Goal: Browse casually

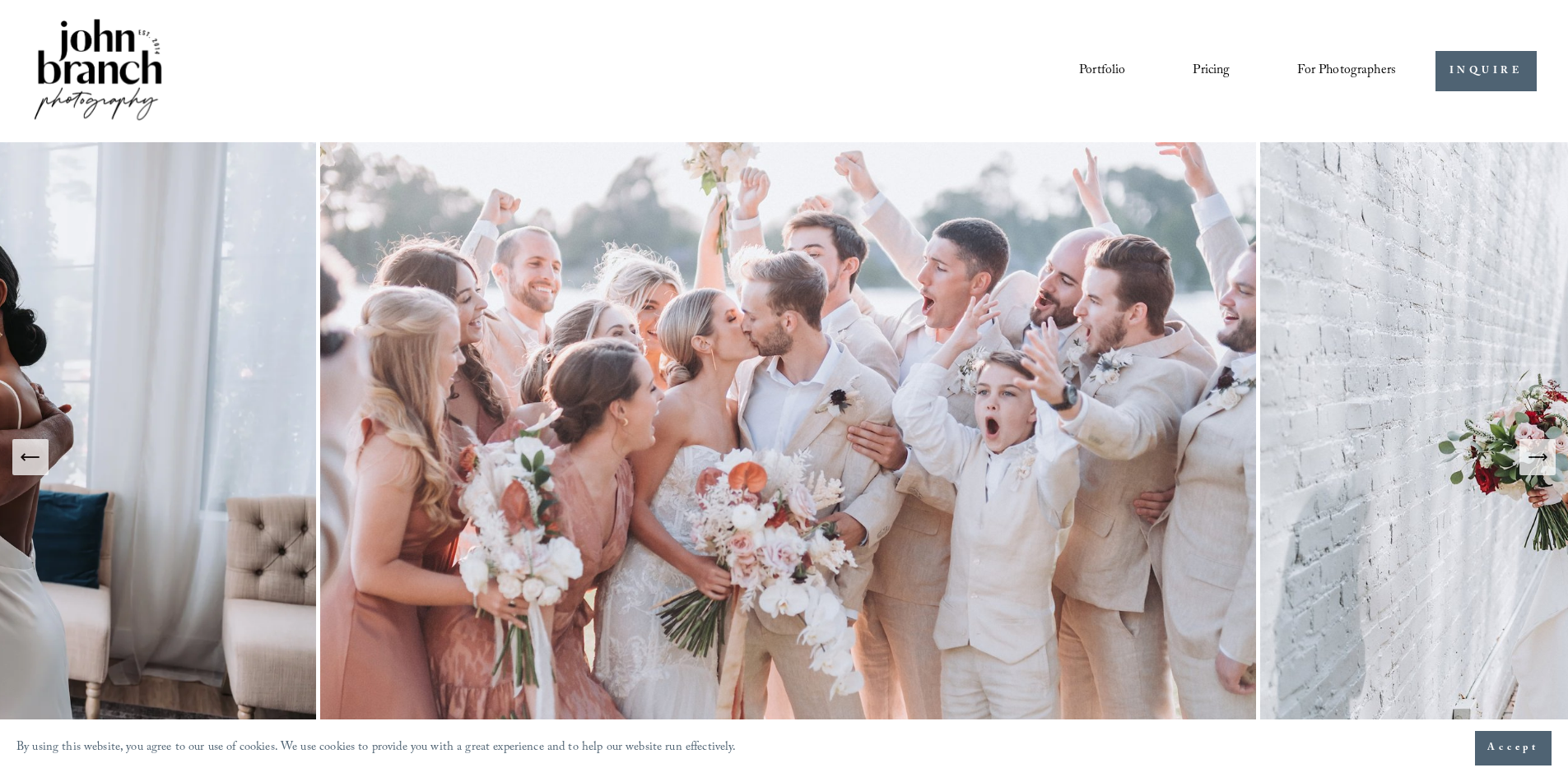
click at [1096, 68] on link "Portfolio" at bounding box center [1102, 71] width 46 height 28
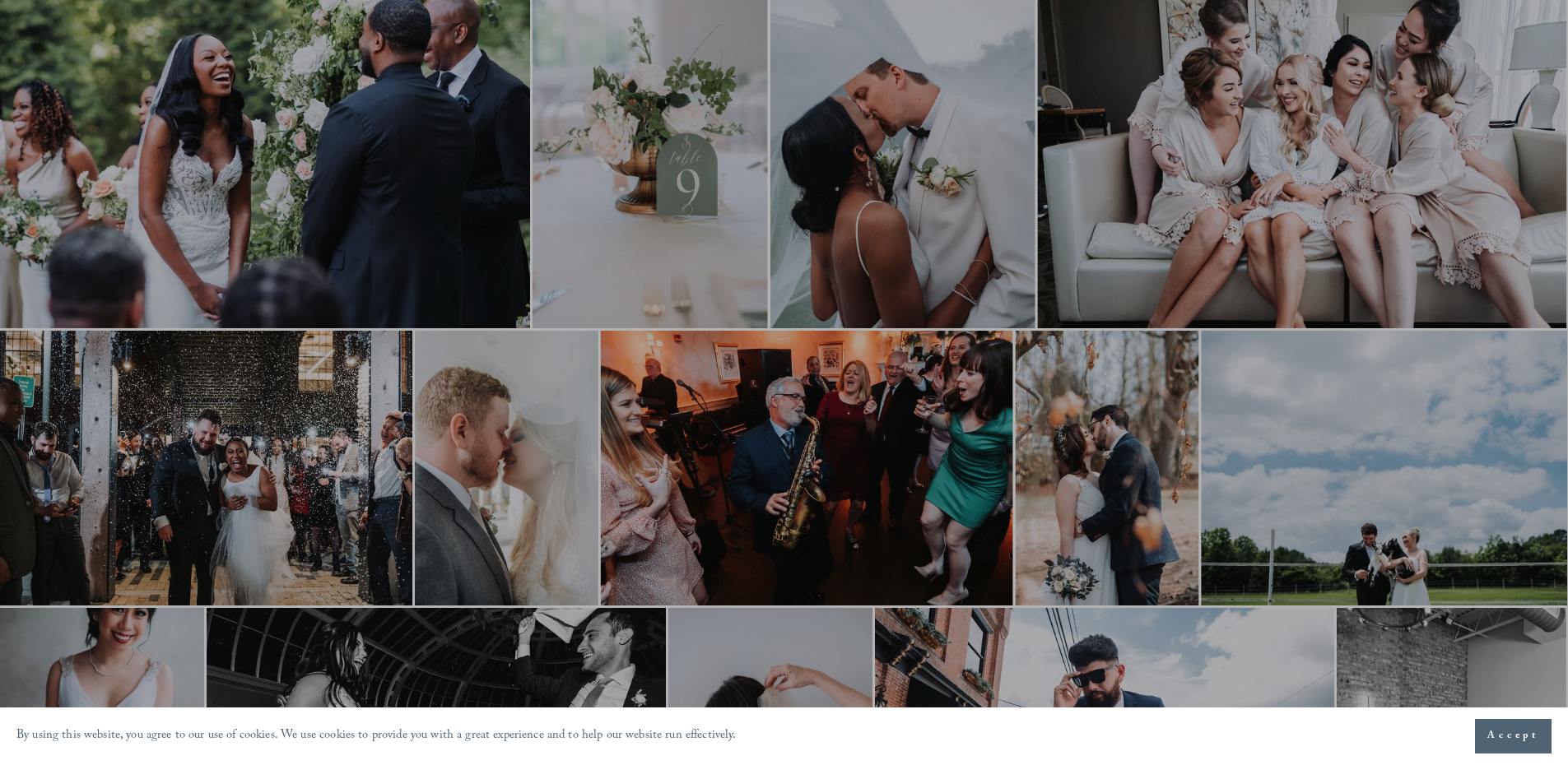
scroll to position [823, 0]
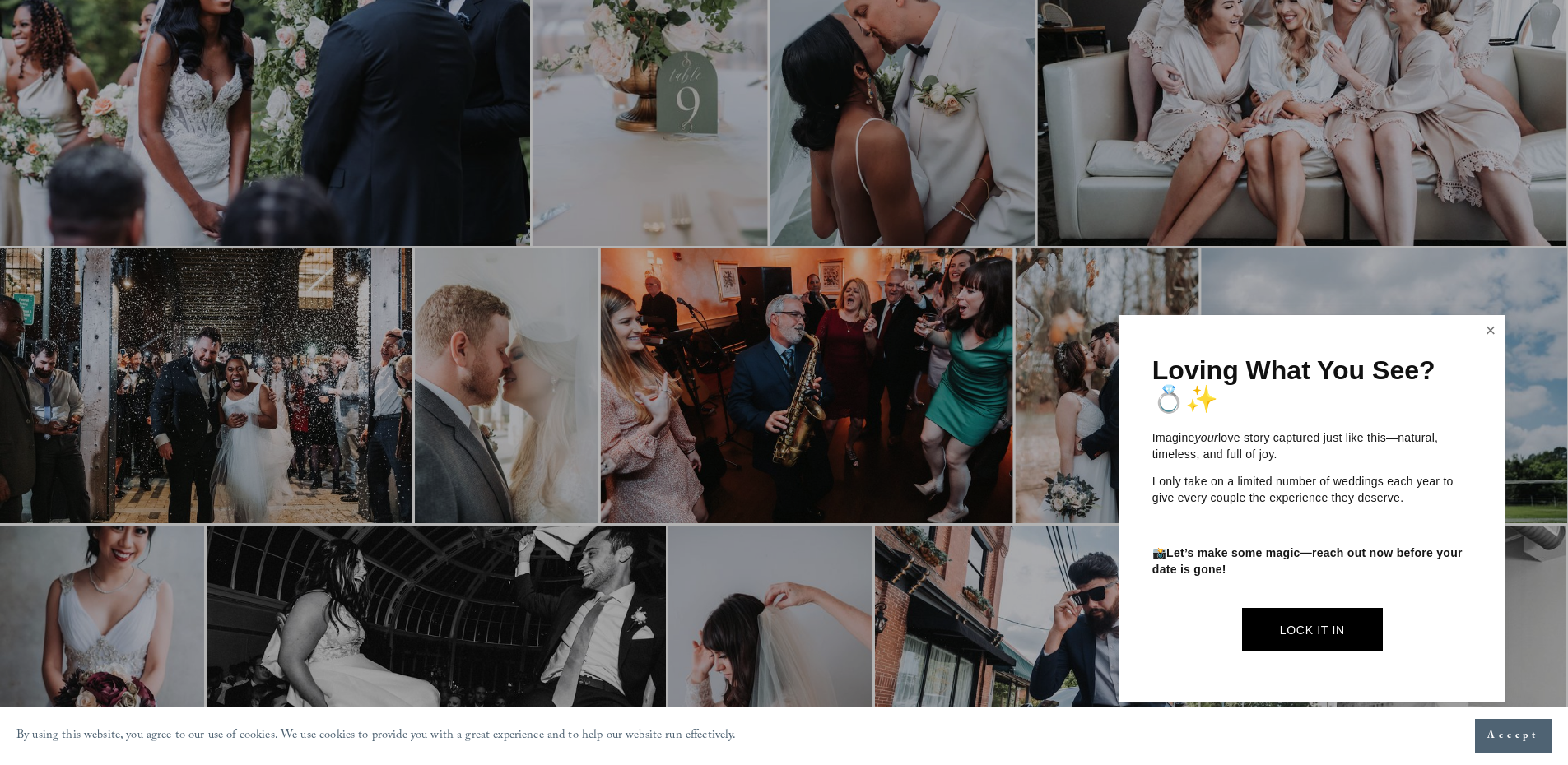
click at [1493, 325] on link "Close" at bounding box center [1490, 331] width 24 height 26
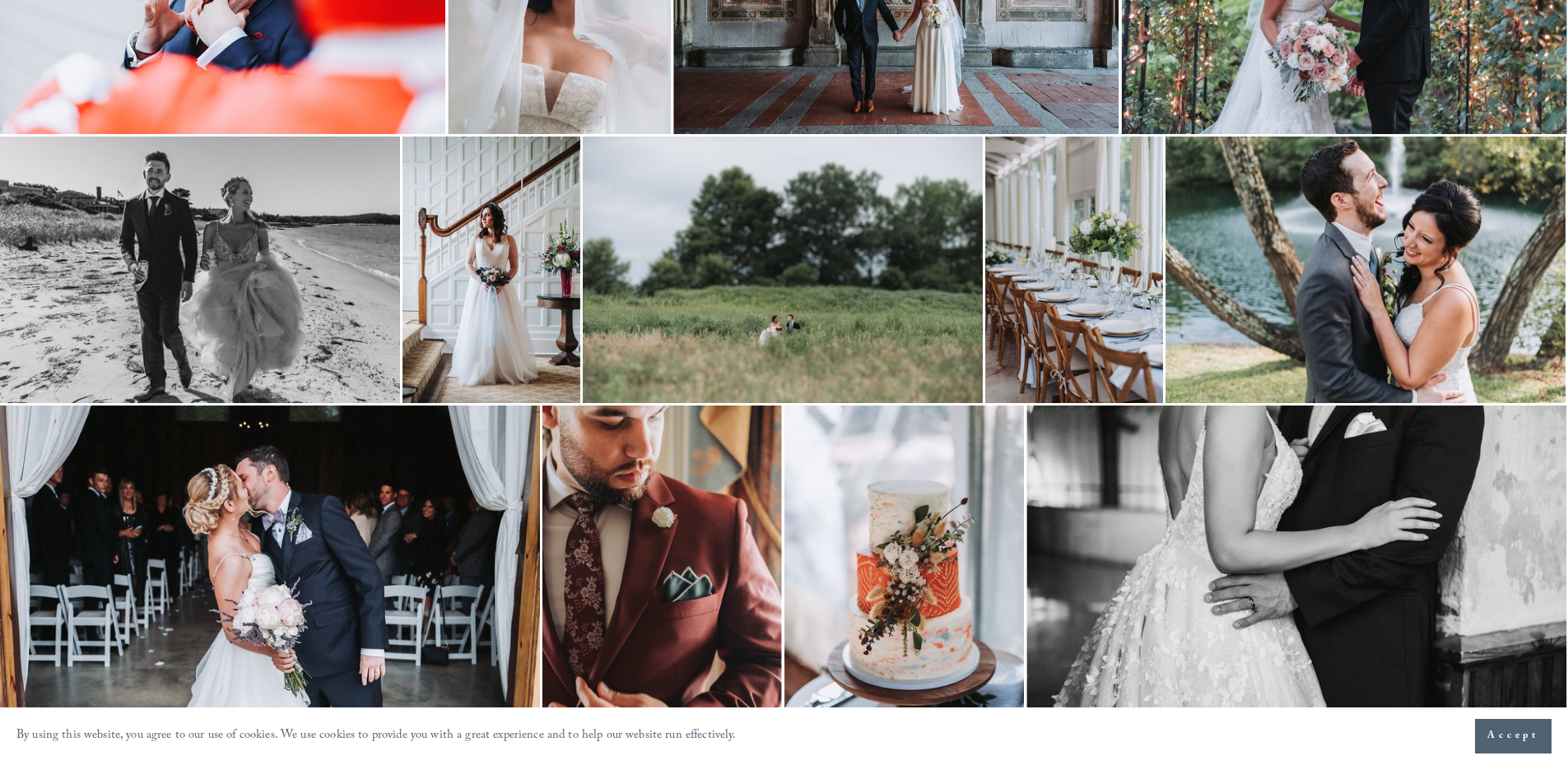
scroll to position [3291, 0]
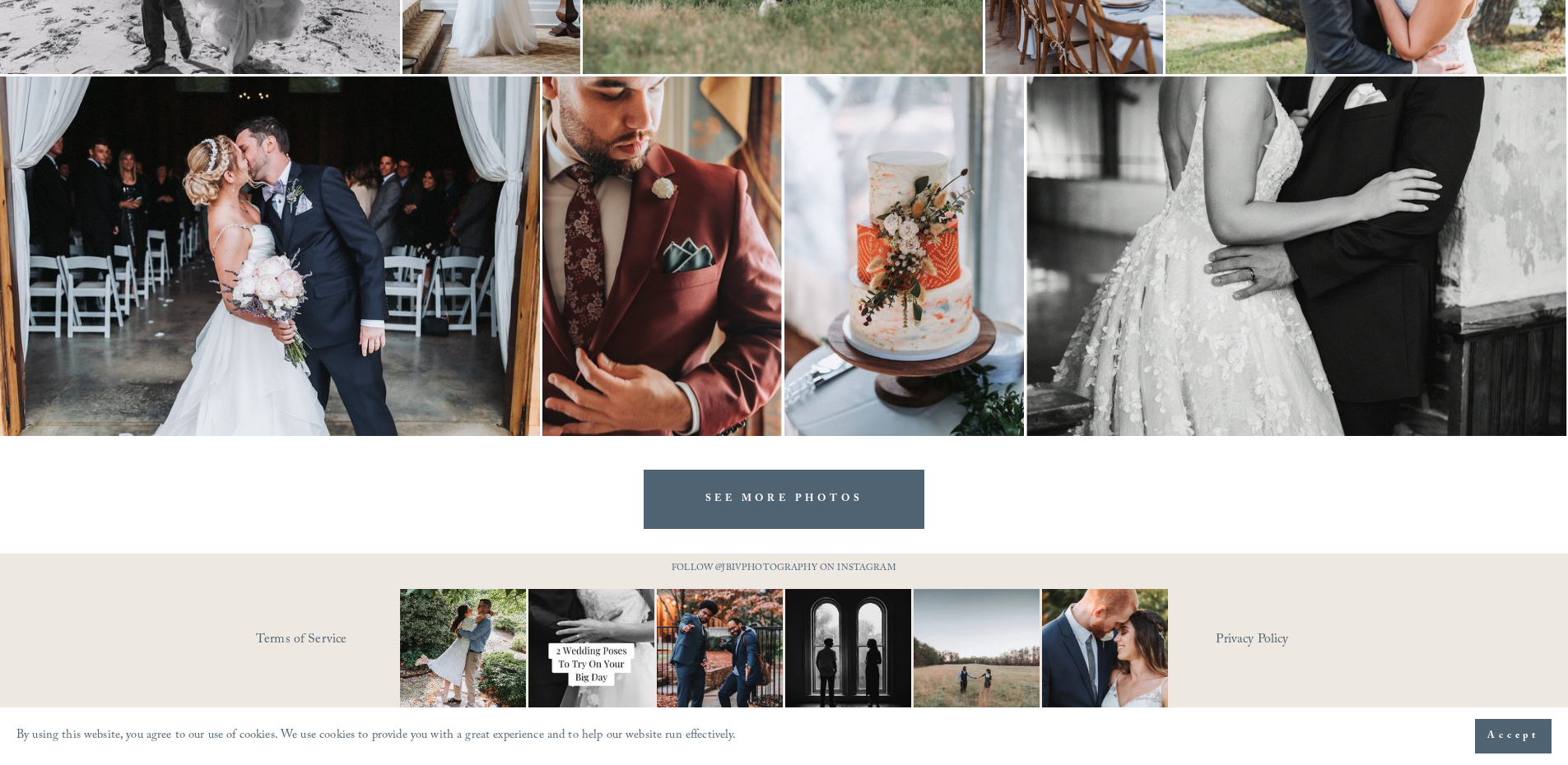
click at [705, 502] on link "SEE MORE PHOTOS" at bounding box center [784, 499] width 282 height 58
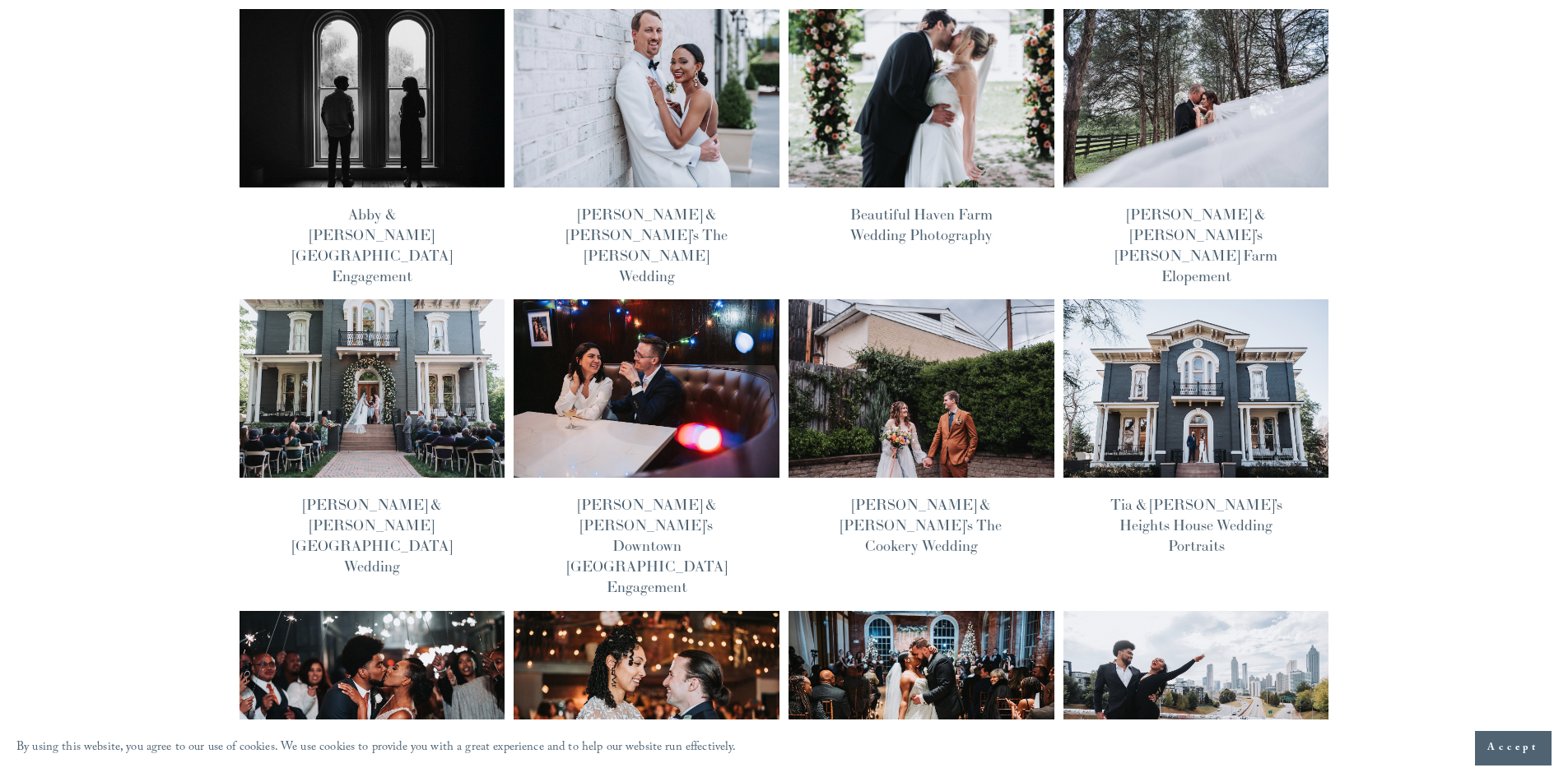
scroll to position [329, 0]
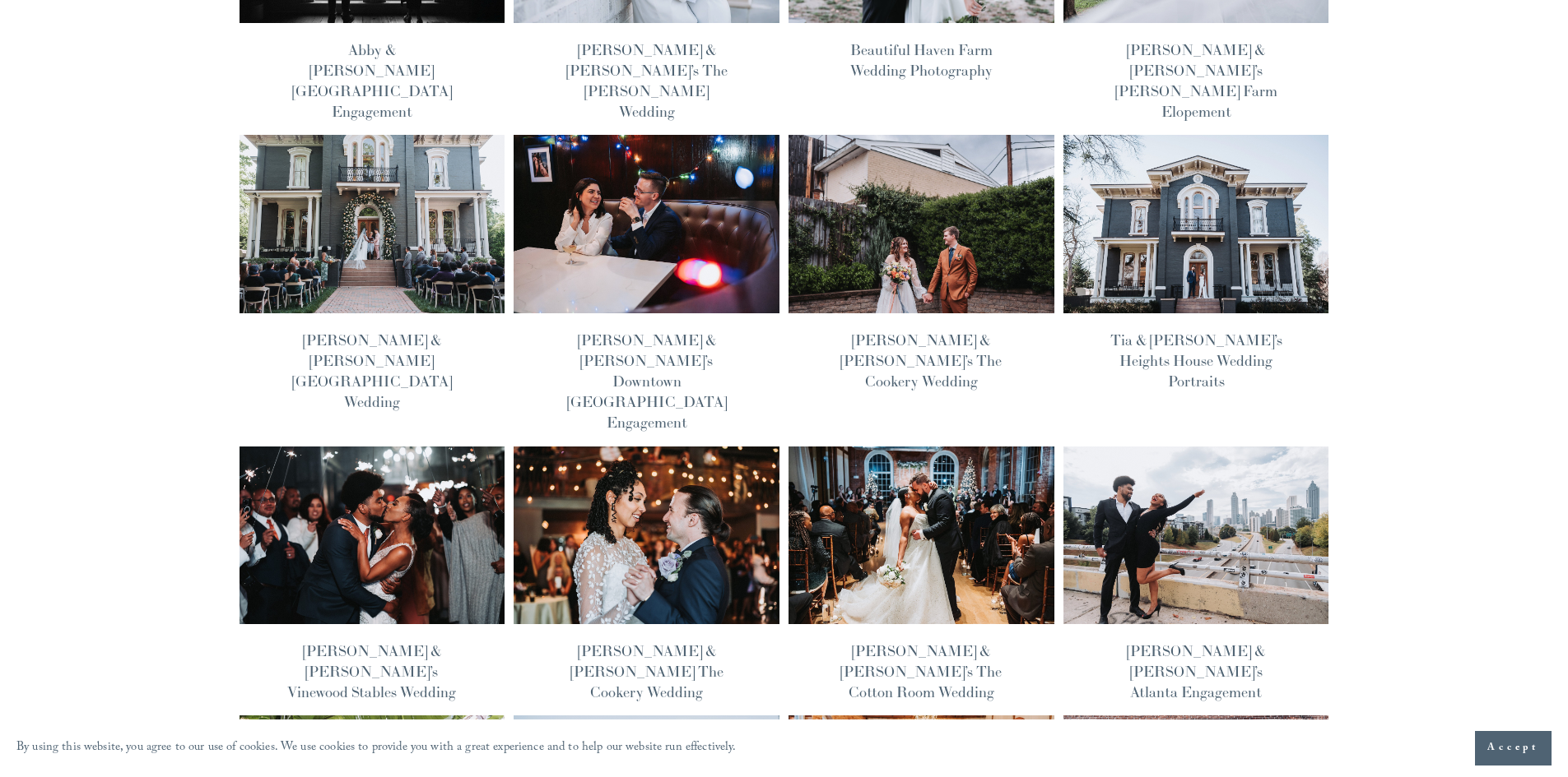
click at [1101, 495] on img at bounding box center [1196, 535] width 269 height 180
click at [1113, 481] on img at bounding box center [1196, 535] width 269 height 180
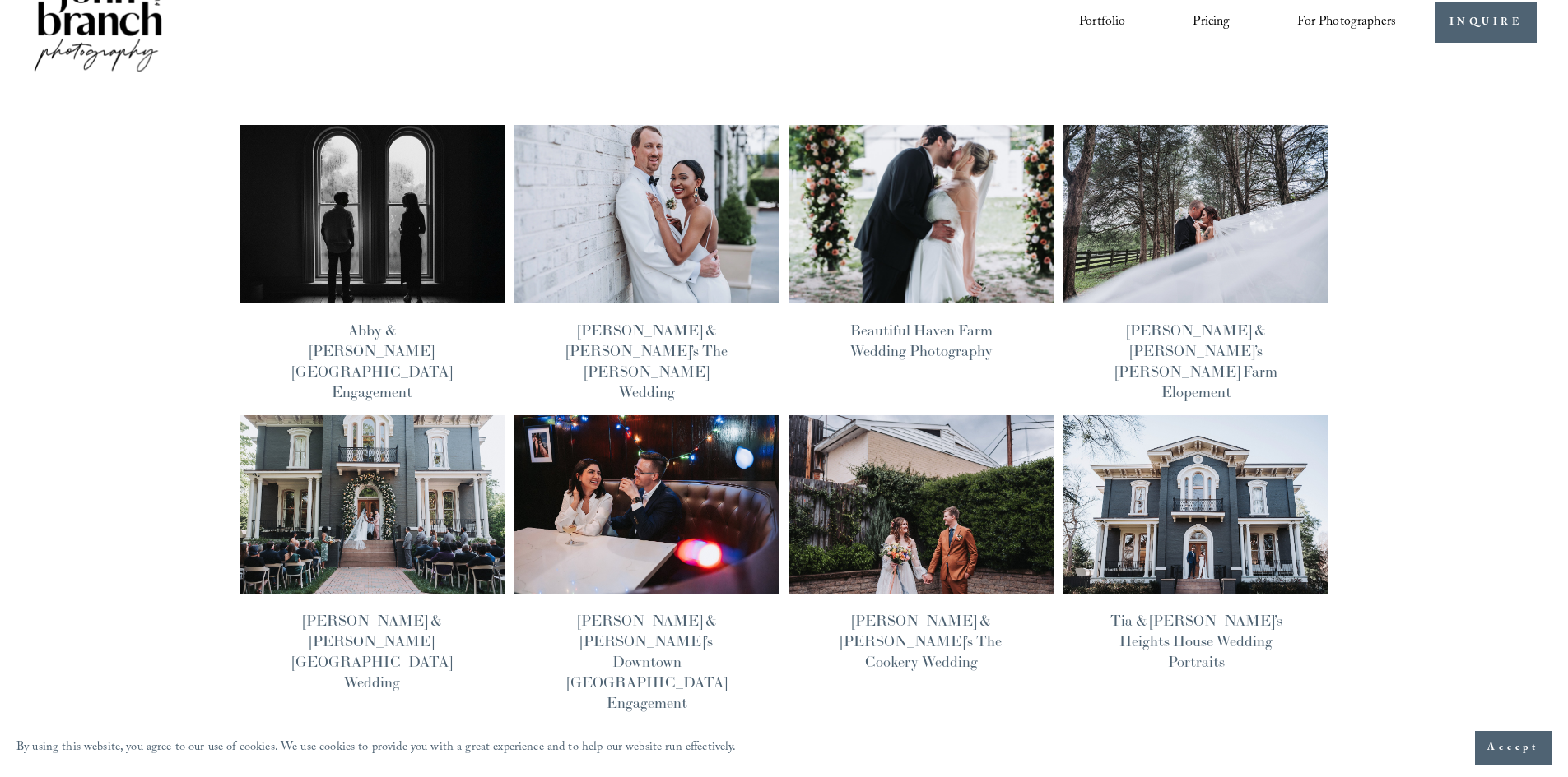
scroll to position [0, 0]
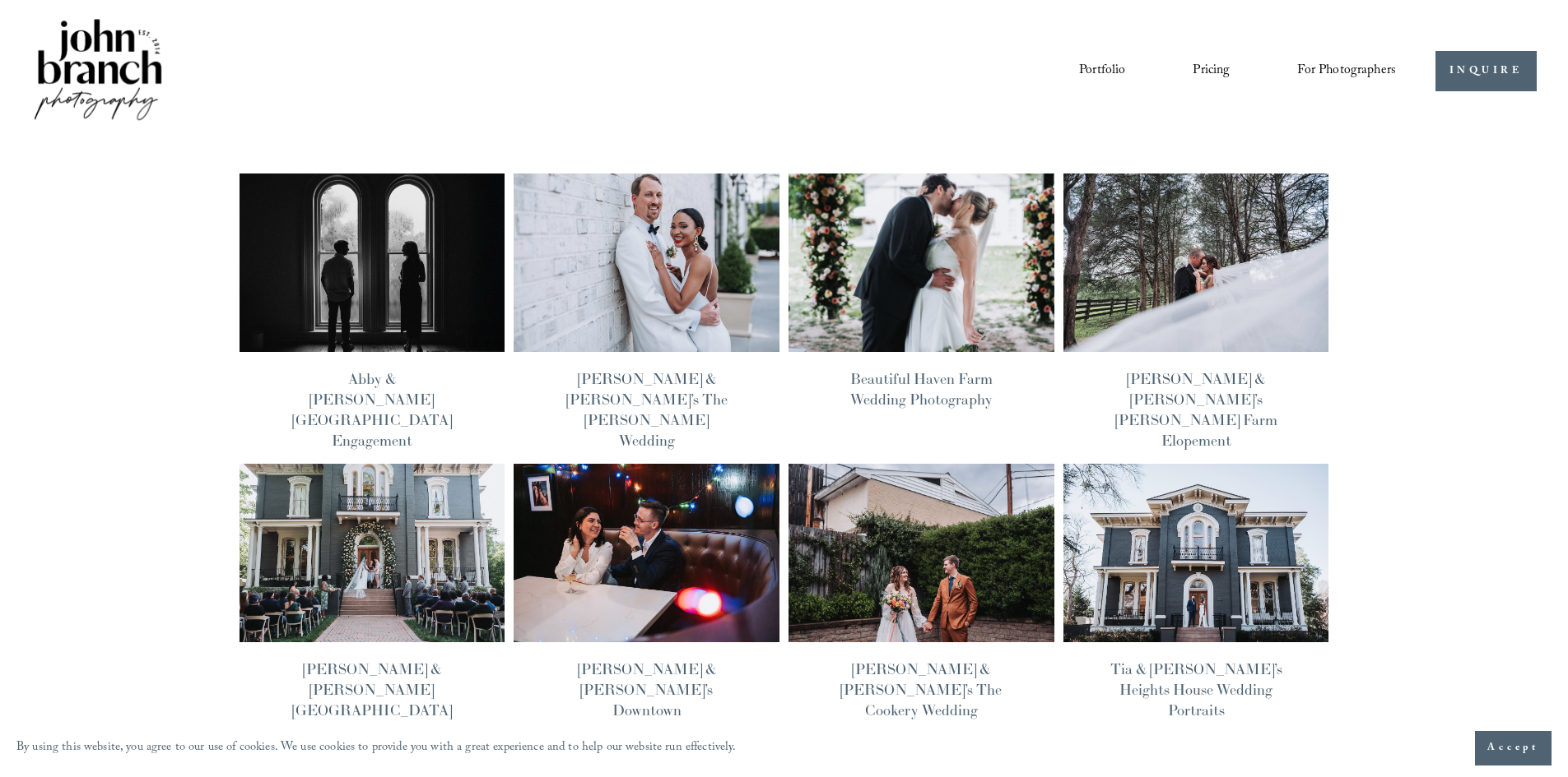
click at [1172, 382] on link "Stephania & Mark’s Gentry Farm Elopement" at bounding box center [1196, 410] width 162 height 81
click at [407, 385] on link "Abby & Reed’s Heights House Hotel Engagement" at bounding box center [372, 410] width 160 height 81
click at [636, 363] on div at bounding box center [647, 360] width 266 height 17
click at [660, 377] on link "Bella & Mike’s The Maxwell Raleigh Wedding" at bounding box center [647, 410] width 161 height 81
click at [438, 660] on link "Chantel & James’ Heights House Hotel Wedding" at bounding box center [372, 700] width 160 height 81
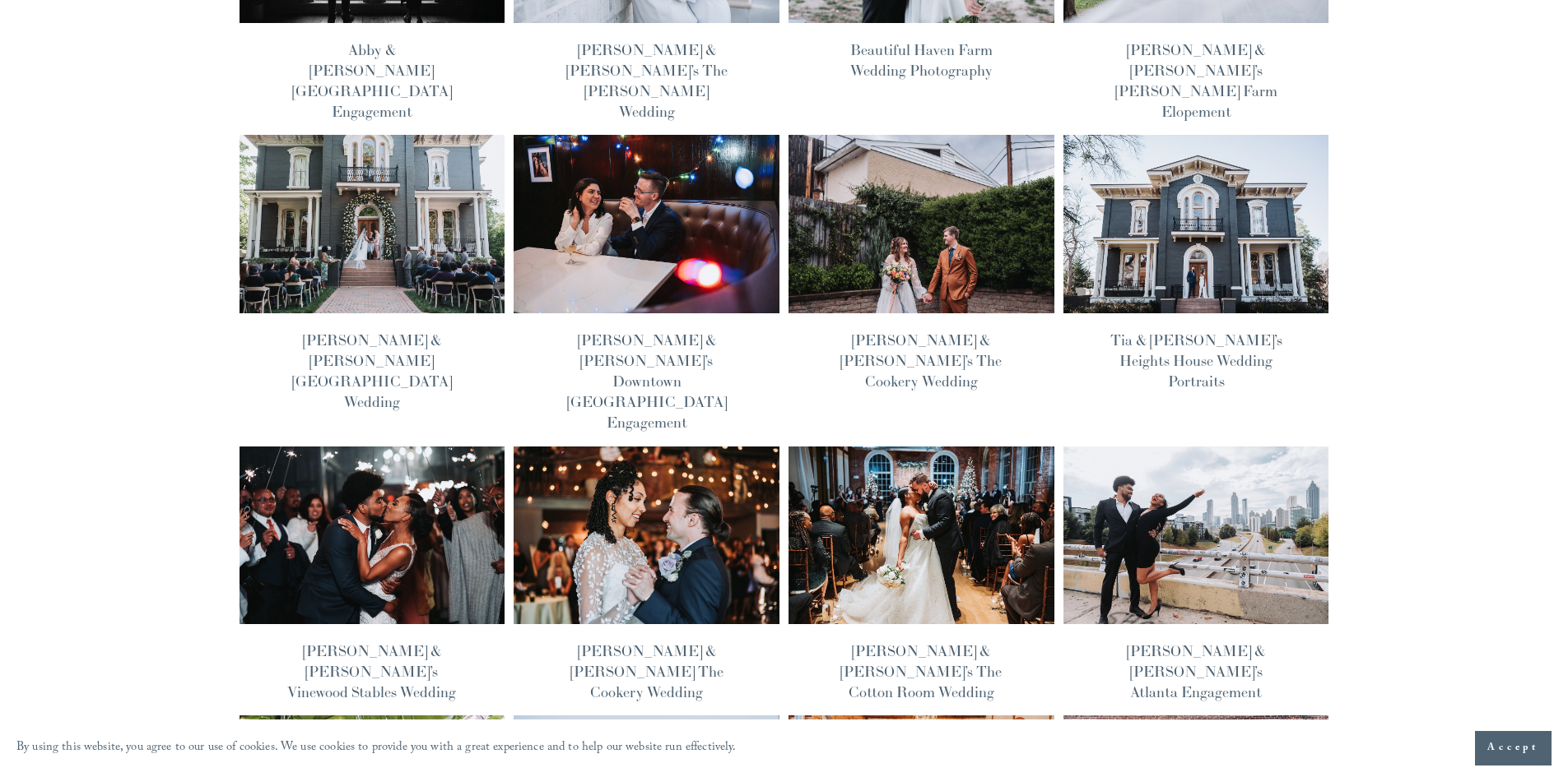
scroll to position [165, 0]
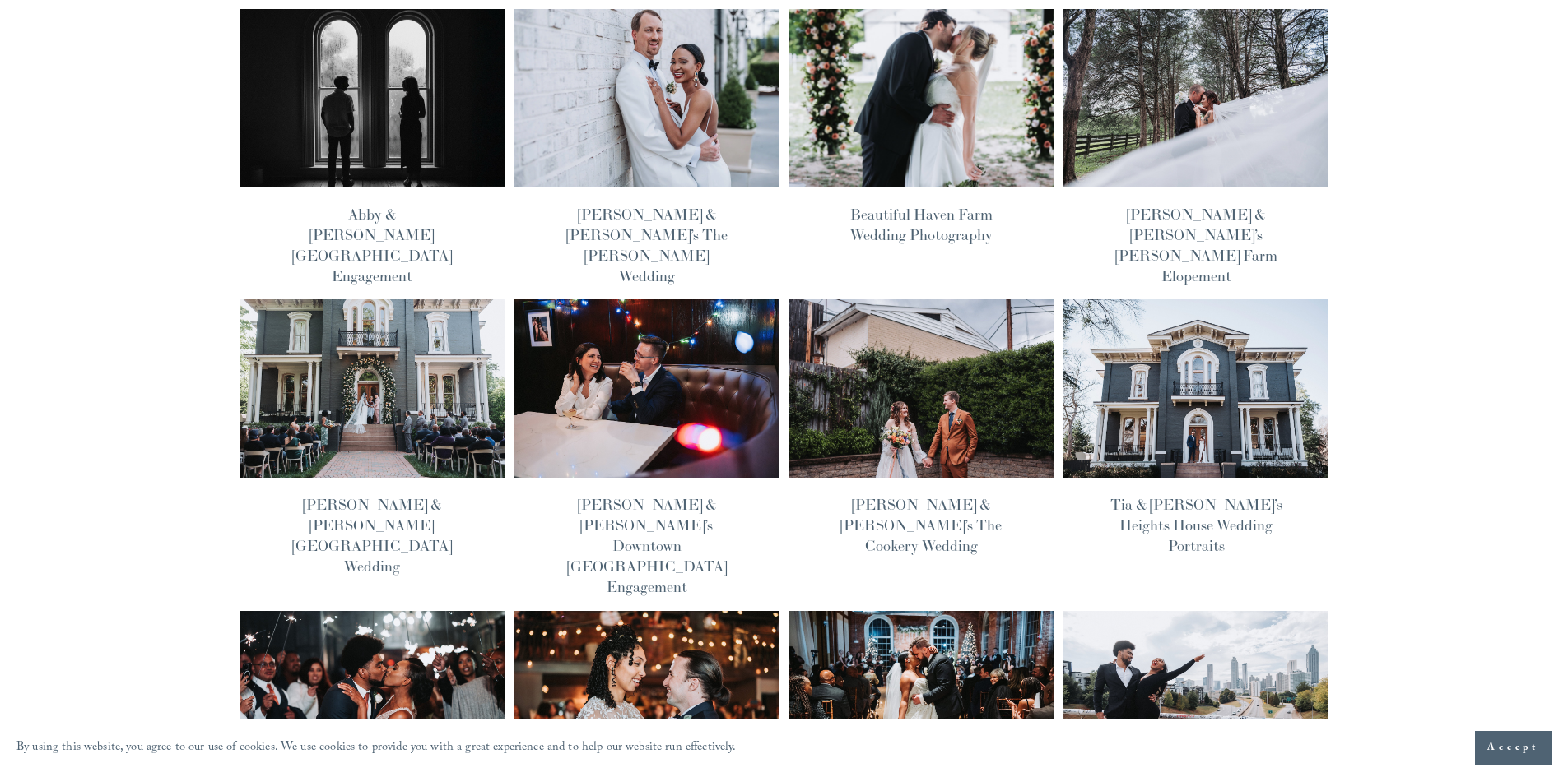
click at [660, 496] on link "Lorena & Tom’s Downtown Durham Engagement" at bounding box center [647, 546] width 160 height 102
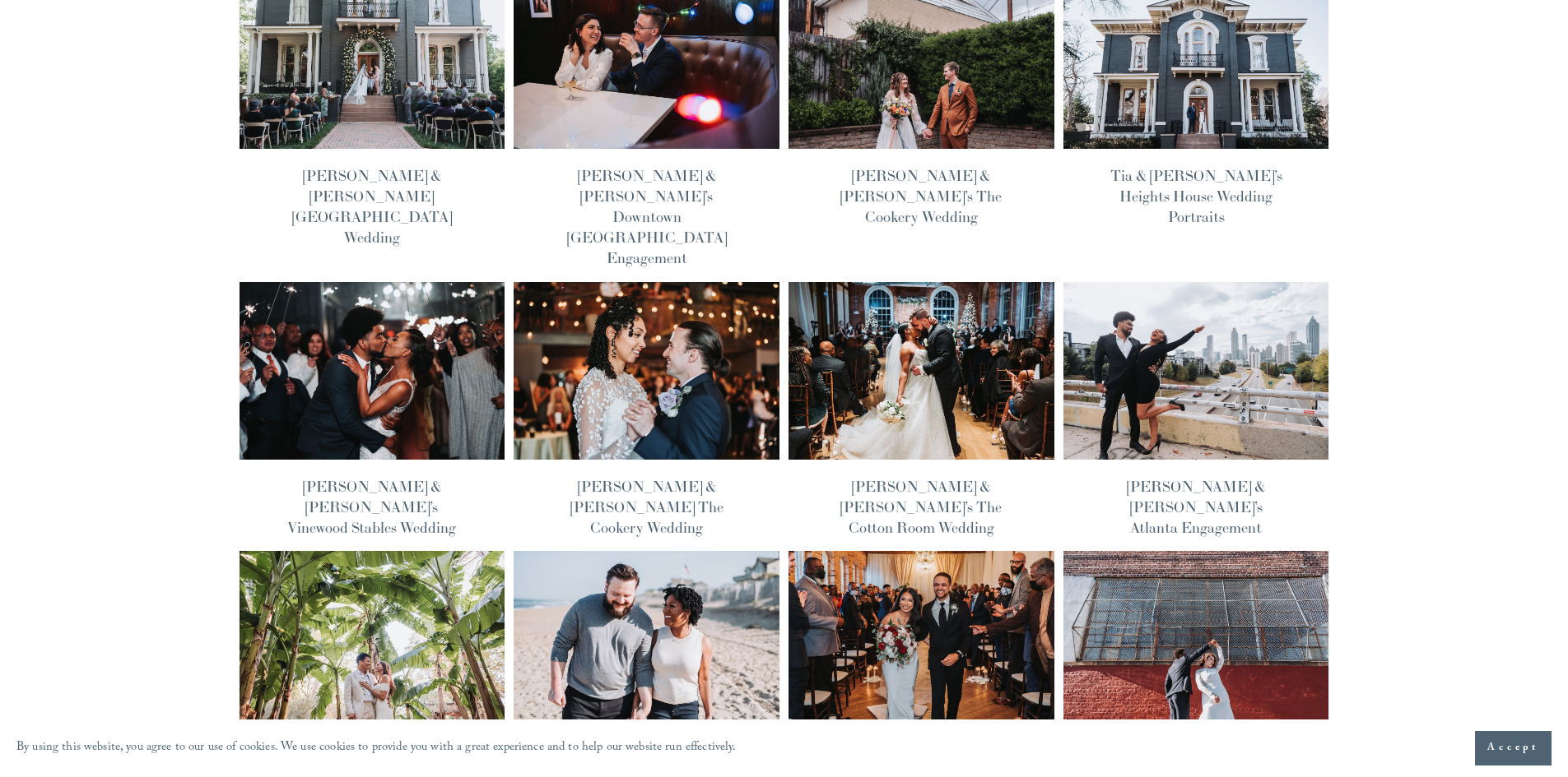
scroll to position [247, 0]
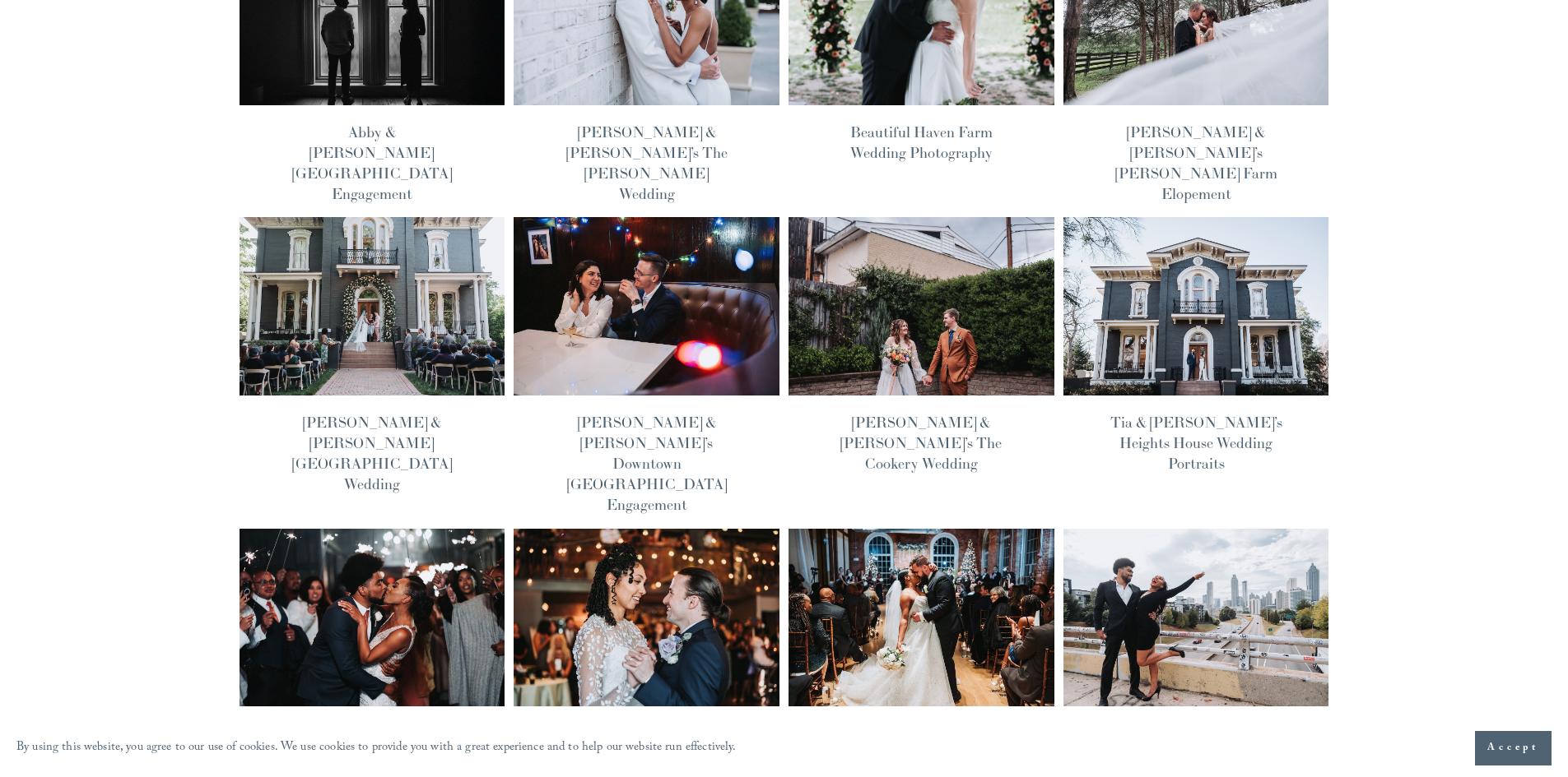
click at [947, 413] on link "[PERSON_NAME] & [PERSON_NAME]’s The Cookery Wedding" at bounding box center [921, 443] width 161 height 60
click at [1152, 413] on link "Tia & [PERSON_NAME]’s Heights House Wedding Portraits" at bounding box center [1196, 443] width 172 height 60
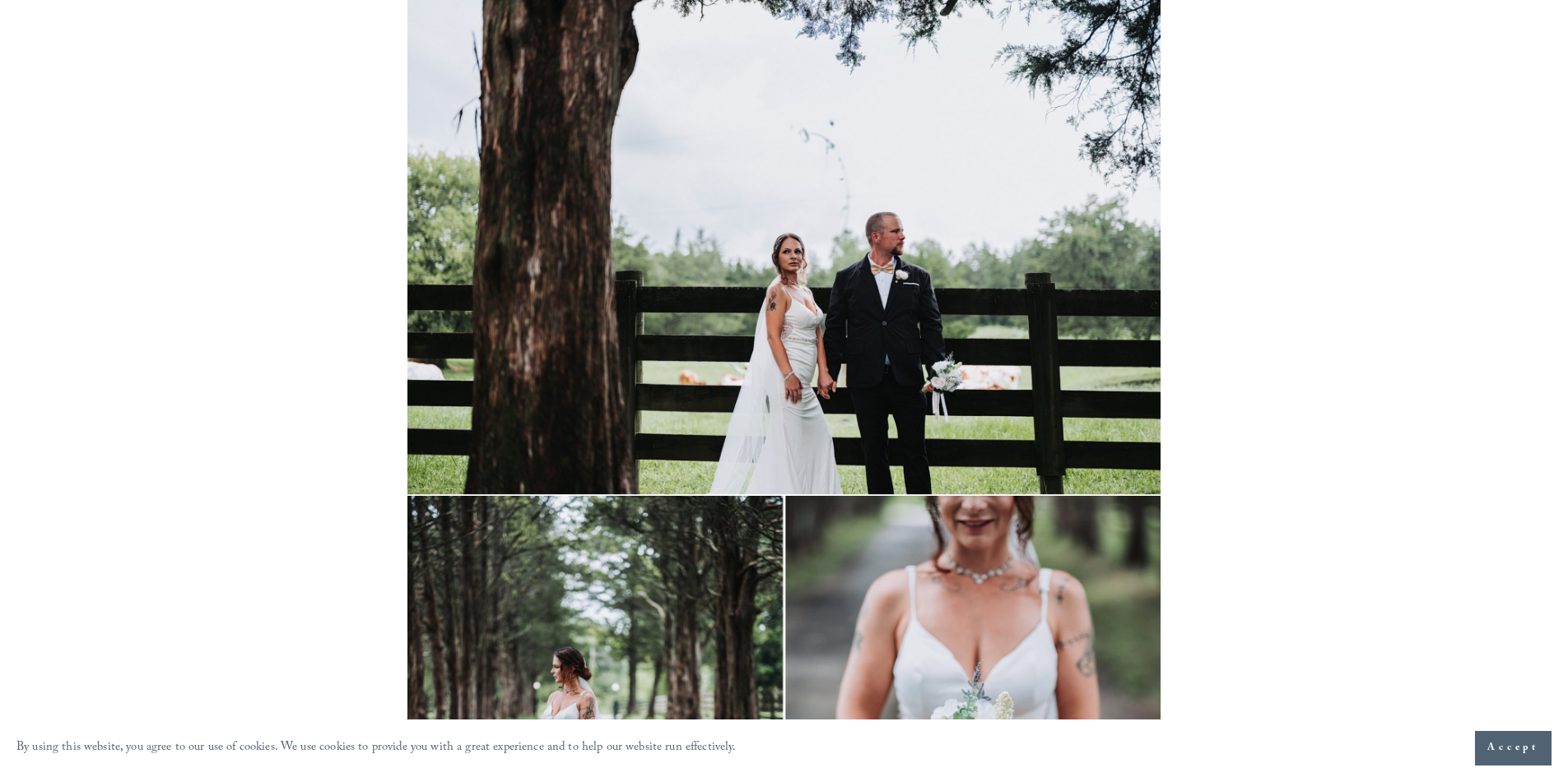
scroll to position [13903, 0]
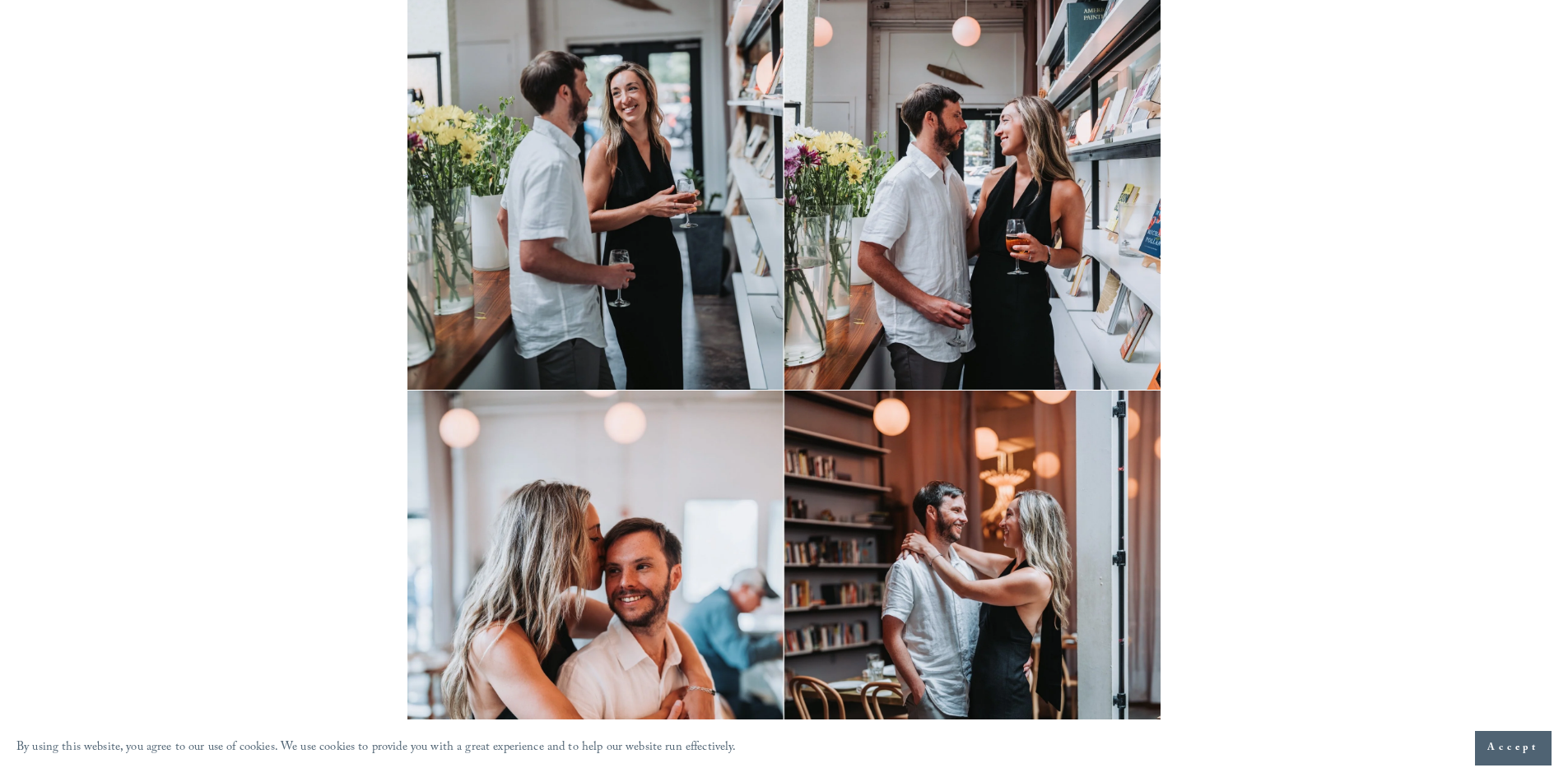
scroll to position [10201, 0]
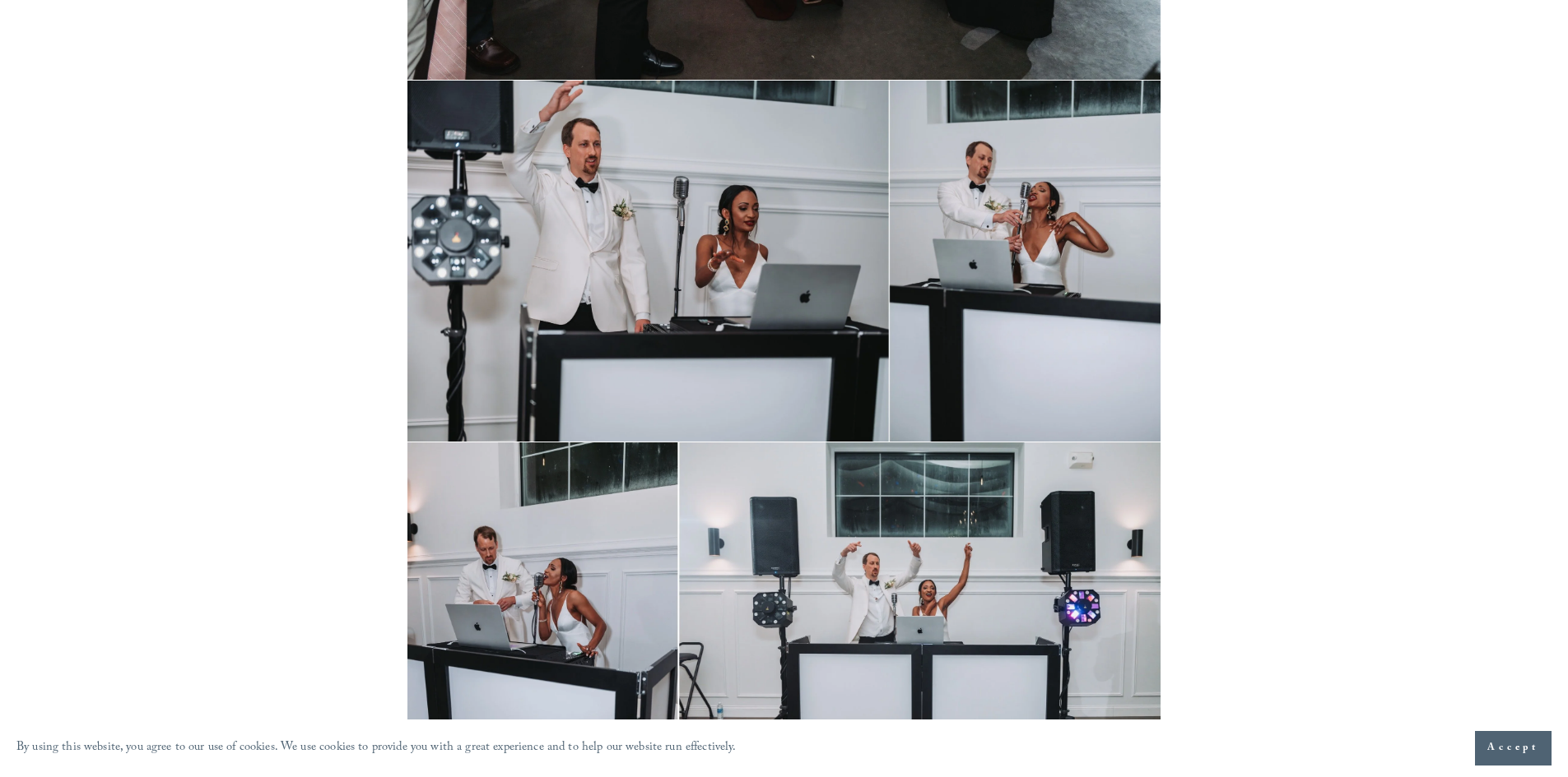
scroll to position [39899, 0]
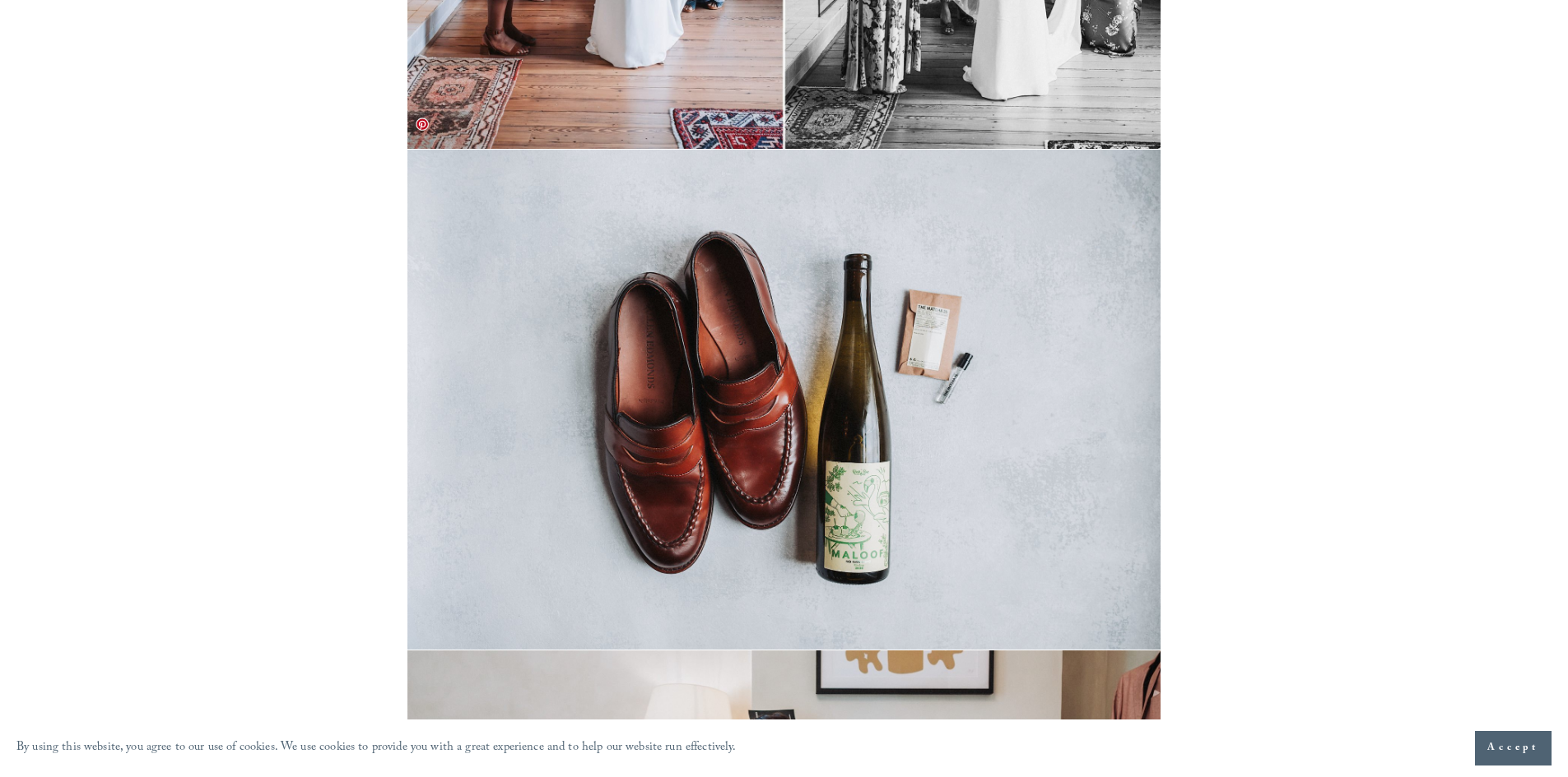
scroll to position [6417, 0]
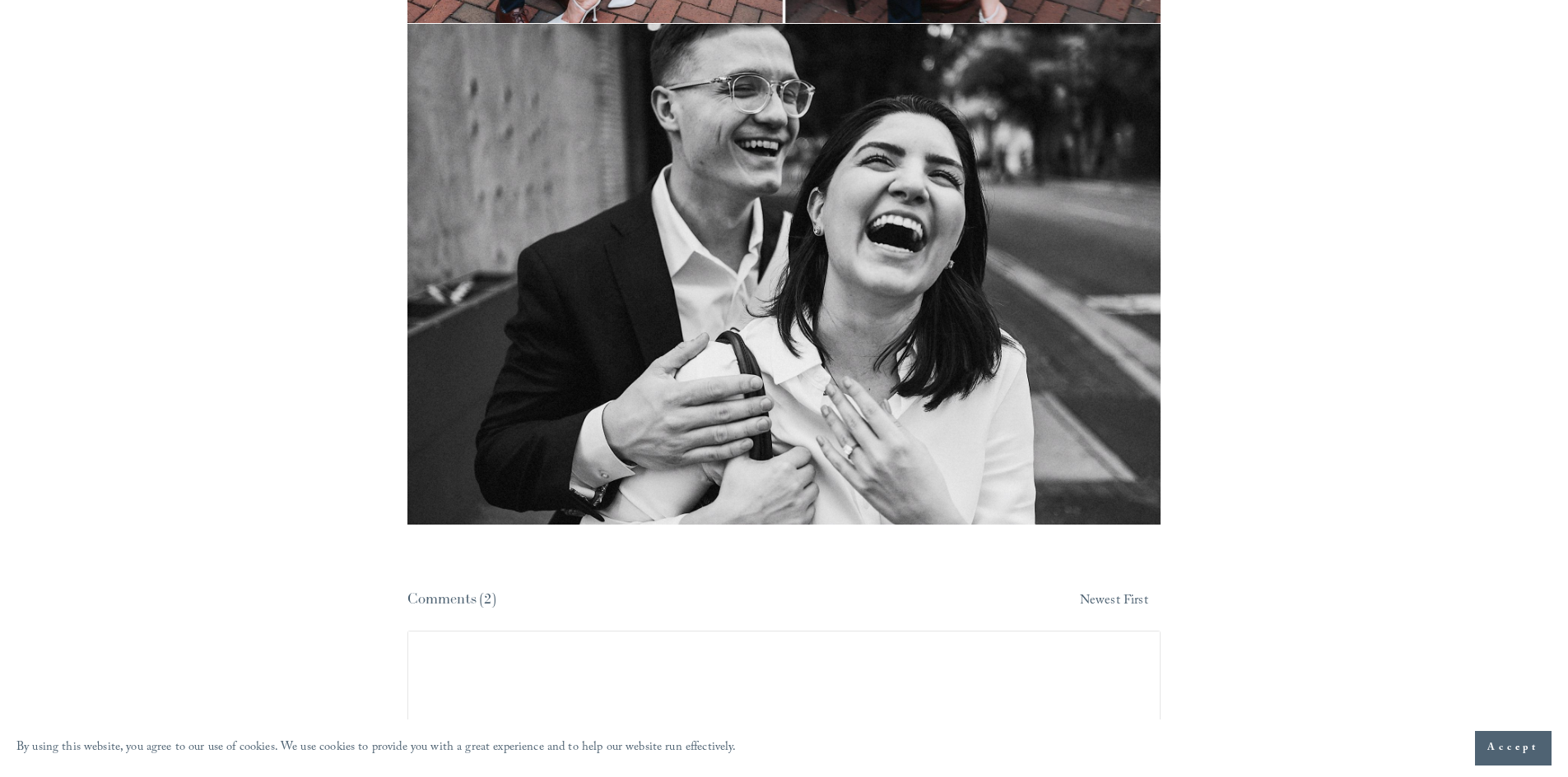
scroll to position [11188, 0]
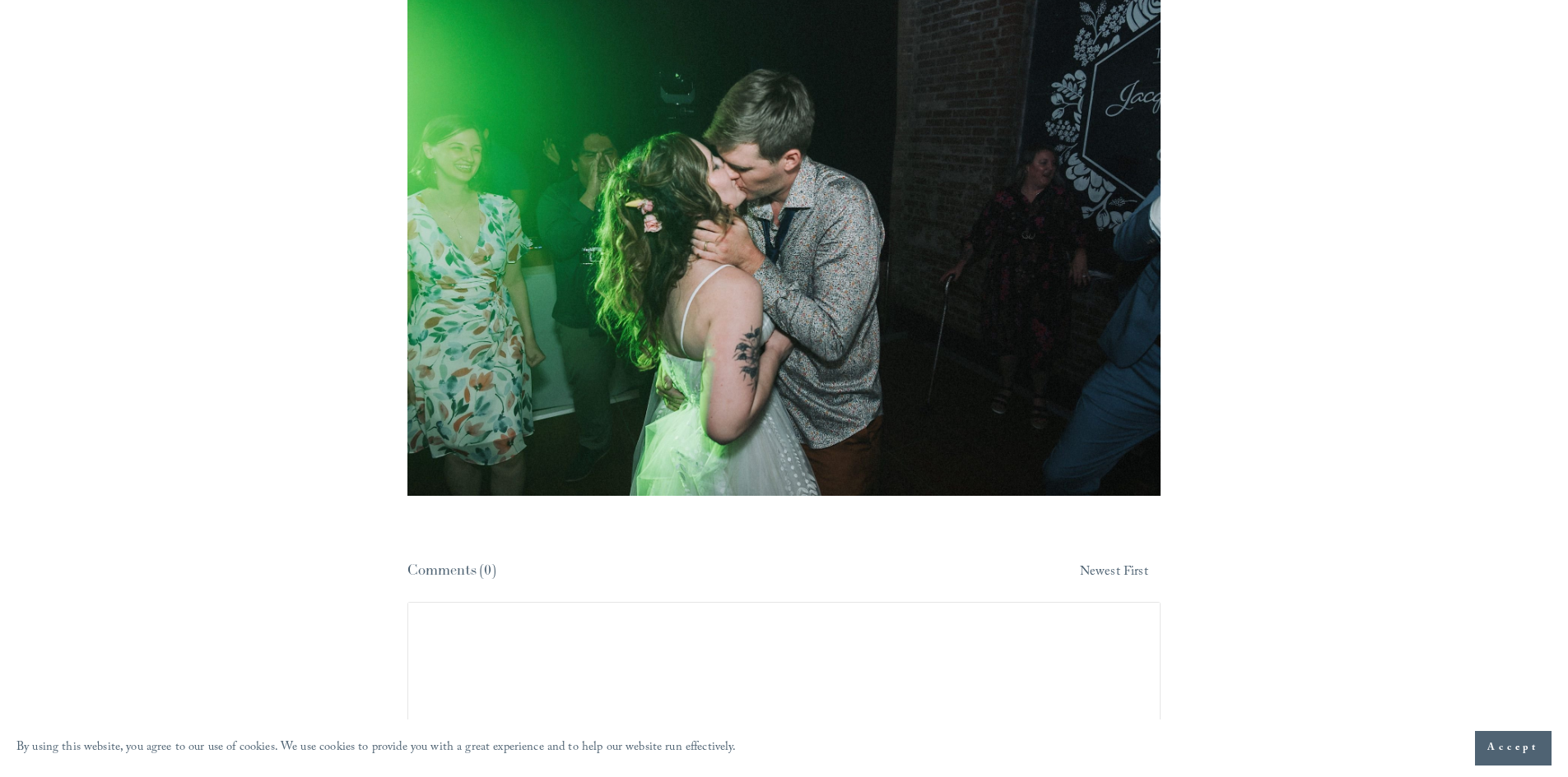
scroll to position [24433, 0]
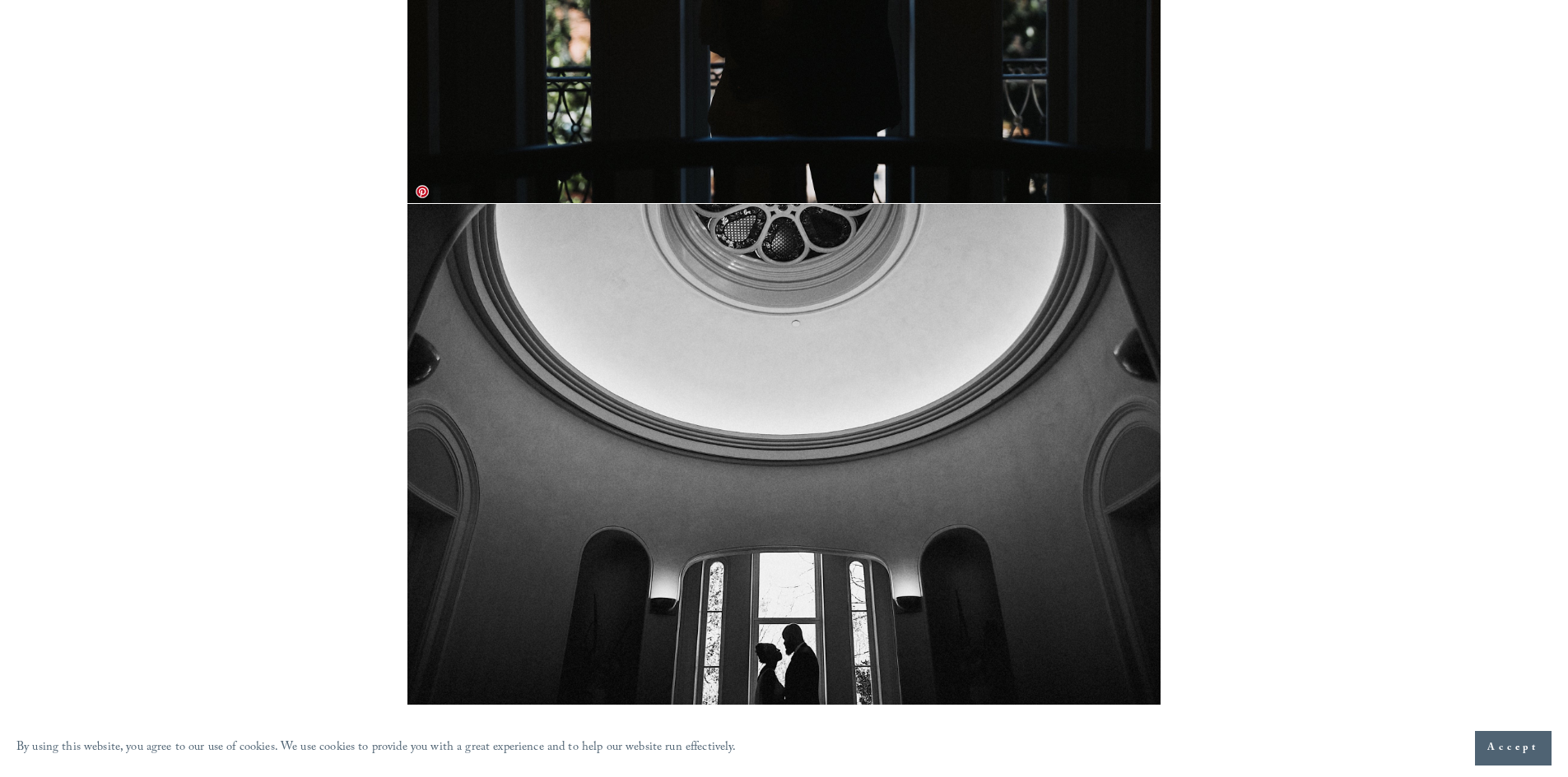
scroll to position [5183, 0]
